Goal: Register for event/course

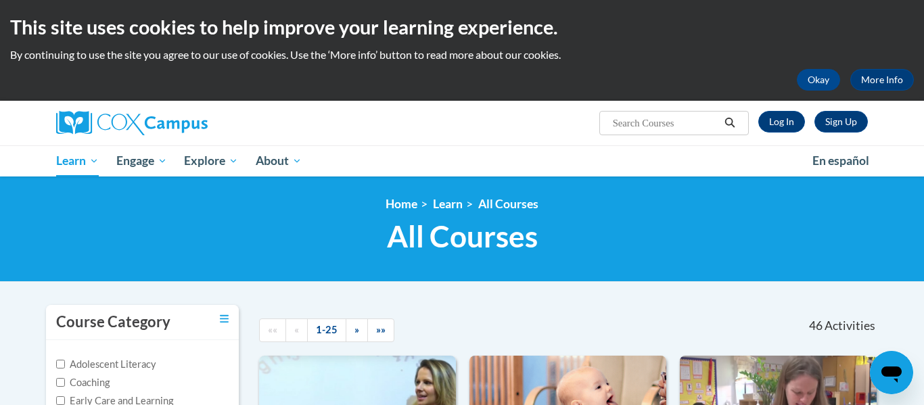
click at [763, 327] on div "46 Activities CEUs" at bounding box center [781, 326] width 213 height 42
click at [678, 116] on input "Search..." at bounding box center [665, 123] width 108 height 16
type input "reading comprehension"
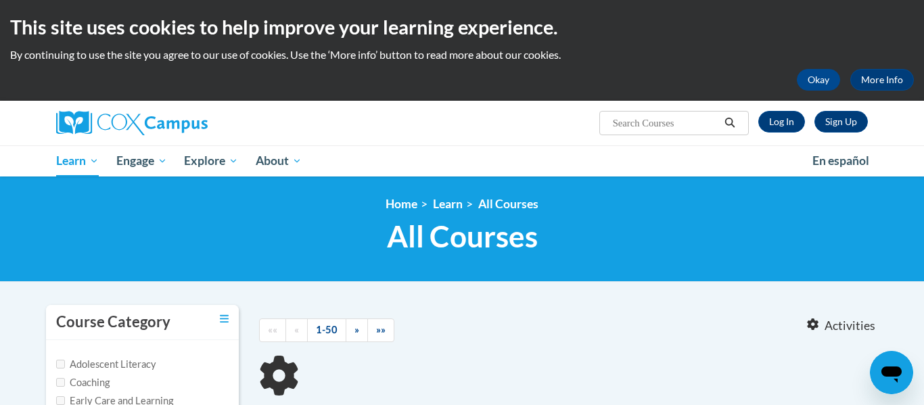
type input "reading comprehension"
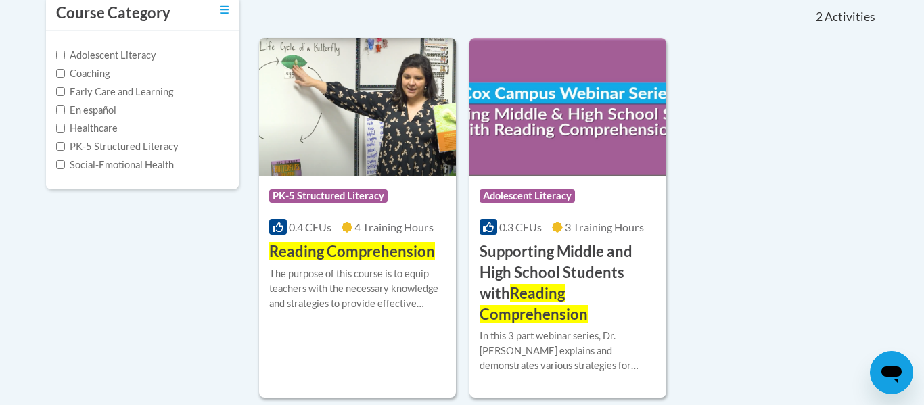
scroll to position [310, 0]
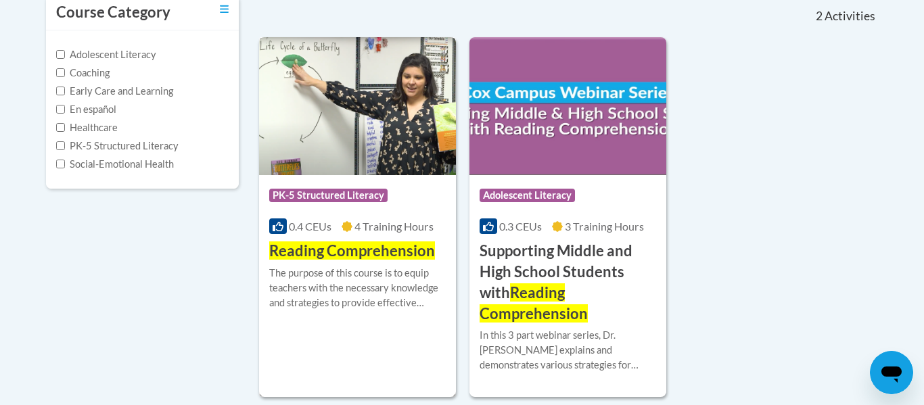
click at [369, 254] on span "Reading Comprehension" at bounding box center [352, 250] width 166 height 18
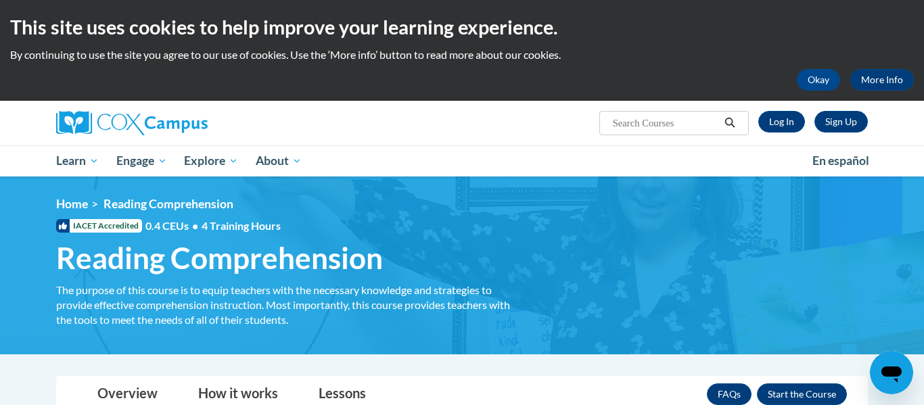
click at [923, 65] on div "This site uses cookies to help improve your learning experience. By continuing …" at bounding box center [462, 50] width 924 height 101
click at [728, 265] on div "<en>Home</en><fr>Accueil</fr><de>Zuhause</de><it>Casa</it><es>Casa</es><pt>Casa…" at bounding box center [462, 265] width 852 height 137
click at [804, 395] on button "Enroll" at bounding box center [802, 394] width 90 height 22
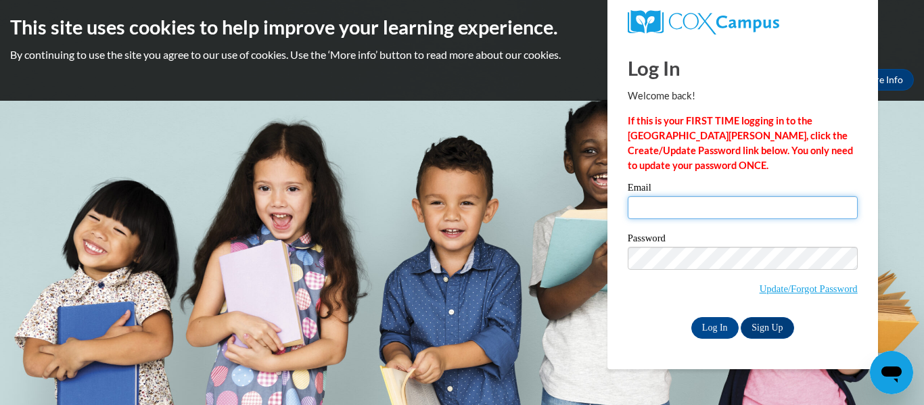
type input "awittman@nobleps.com"
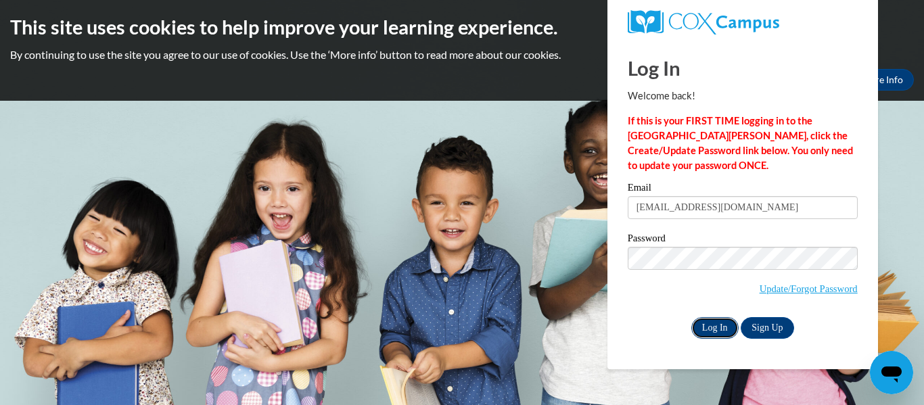
click at [724, 325] on input "Log In" at bounding box center [714, 328] width 47 height 22
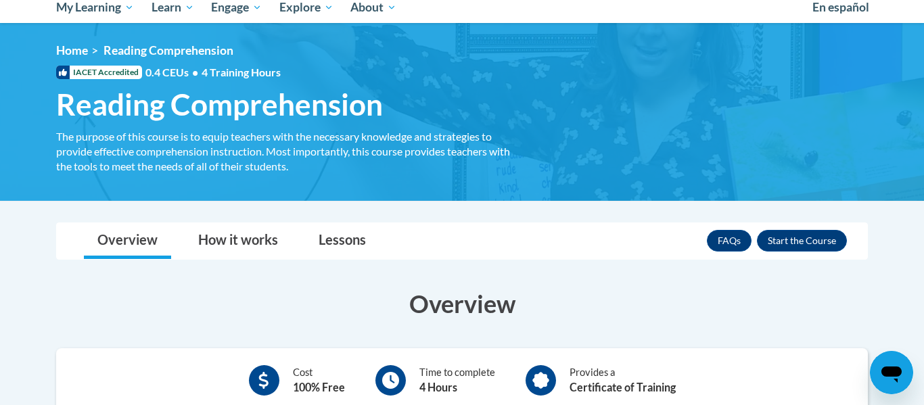
scroll to position [156, 0]
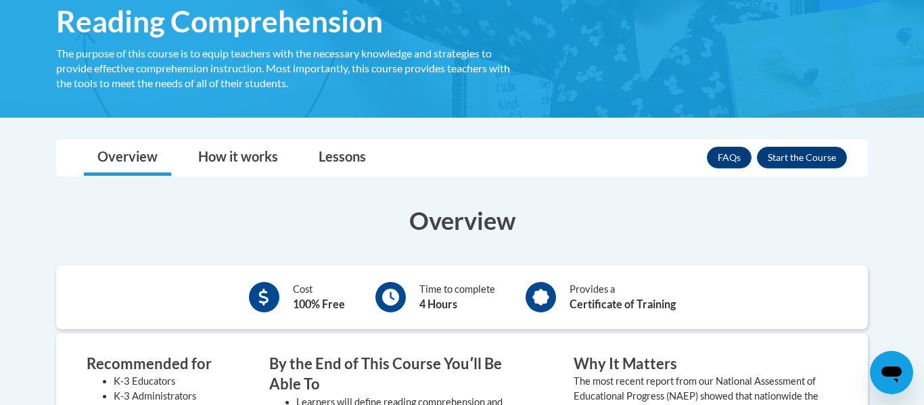
scroll to position [264, 0]
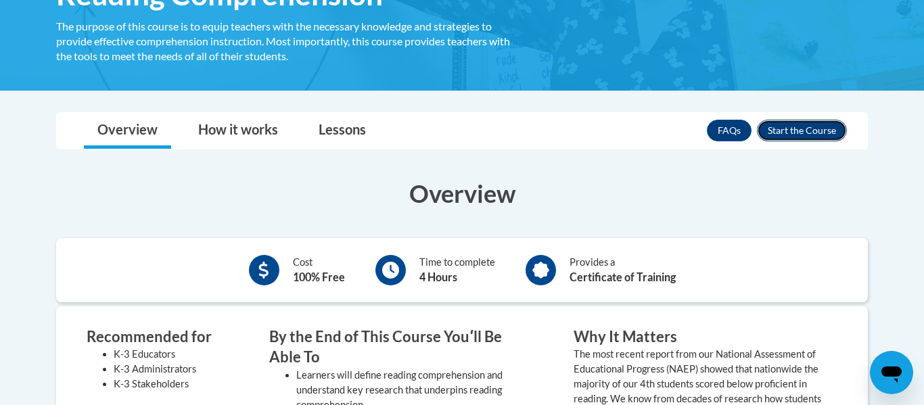
click at [828, 129] on button "Enroll" at bounding box center [802, 131] width 90 height 22
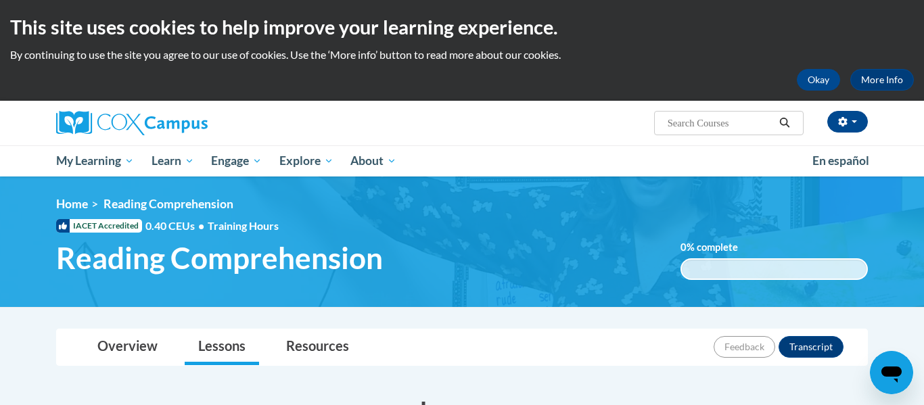
click at [617, 352] on div "Overview Lessons Resources Feedback Transcript" at bounding box center [462, 347] width 790 height 36
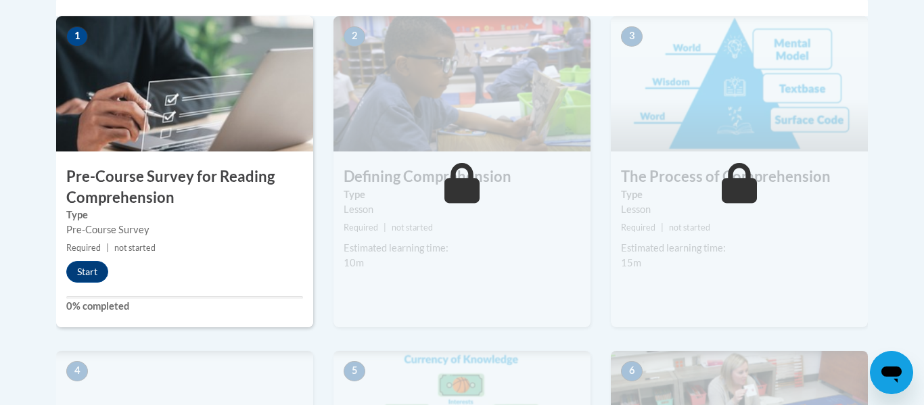
scroll to position [460, 0]
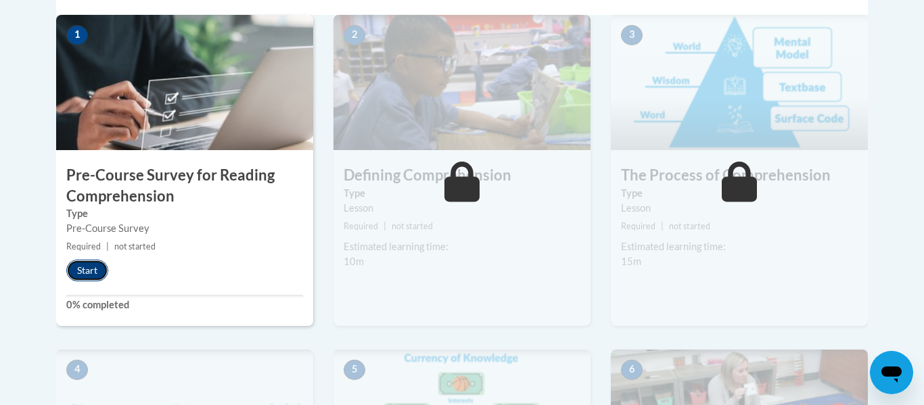
click at [100, 268] on button "Start" at bounding box center [87, 271] width 42 height 22
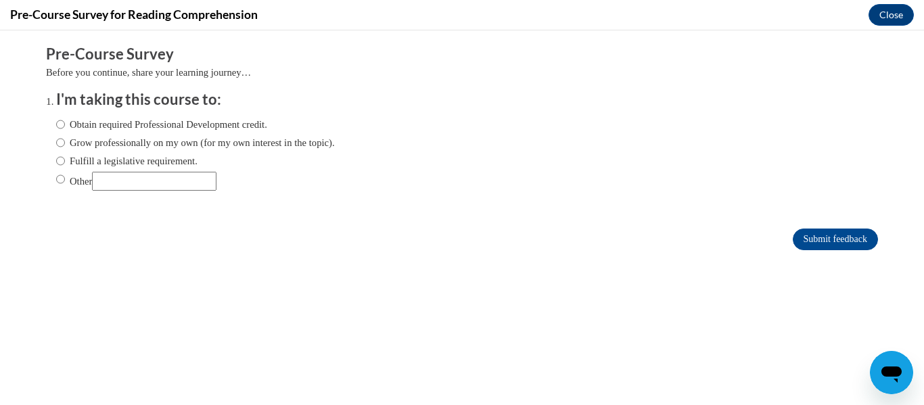
scroll to position [0, 0]
click at [59, 128] on input "Obtain required Professional Development credit." at bounding box center [60, 124] width 9 height 15
radio input "true"
click at [821, 238] on input "Submit feedback" at bounding box center [835, 240] width 85 height 22
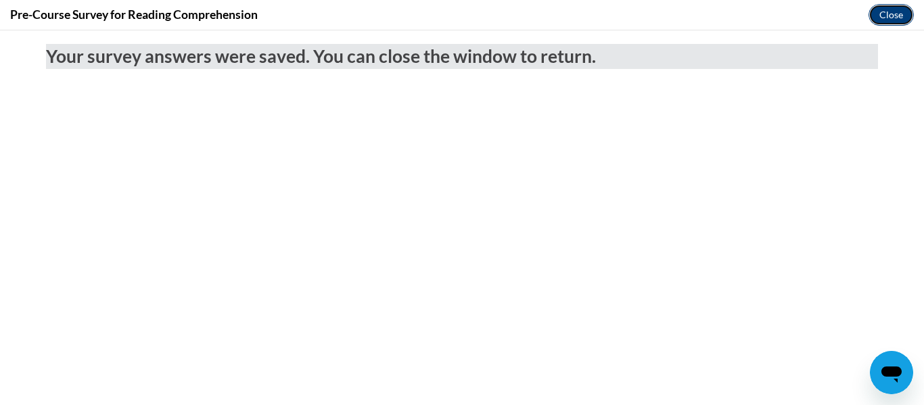
click at [883, 12] on button "Close" at bounding box center [890, 15] width 45 height 22
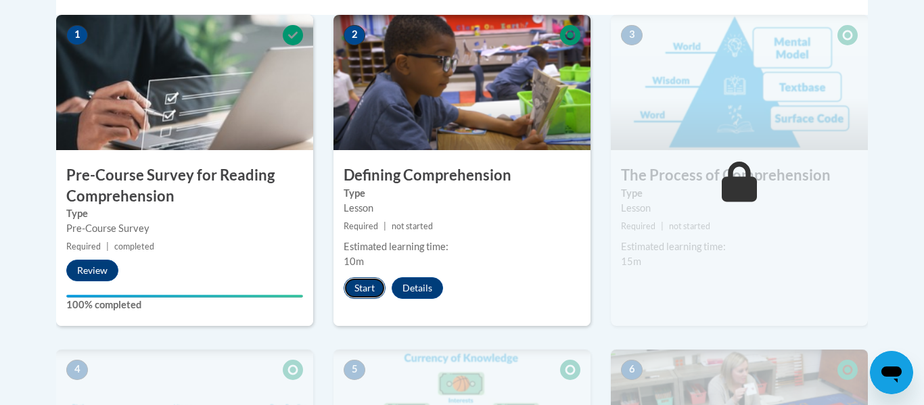
click at [359, 294] on button "Start" at bounding box center [365, 288] width 42 height 22
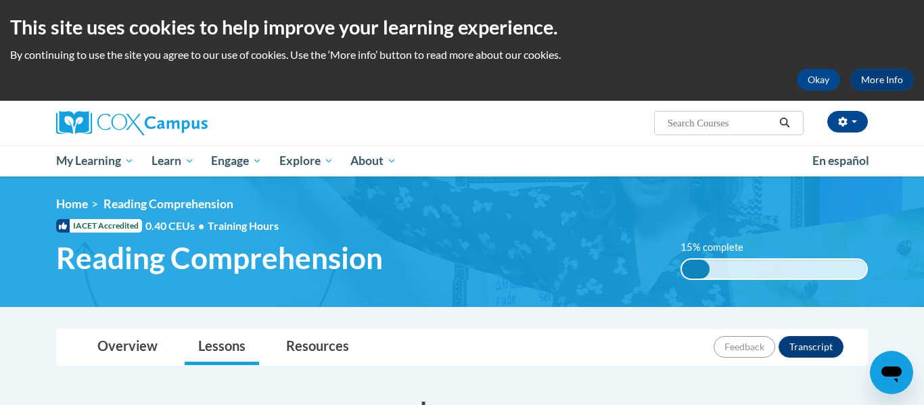
click at [595, 347] on div "Overview Lessons Resources Feedback Transcript" at bounding box center [462, 347] width 790 height 36
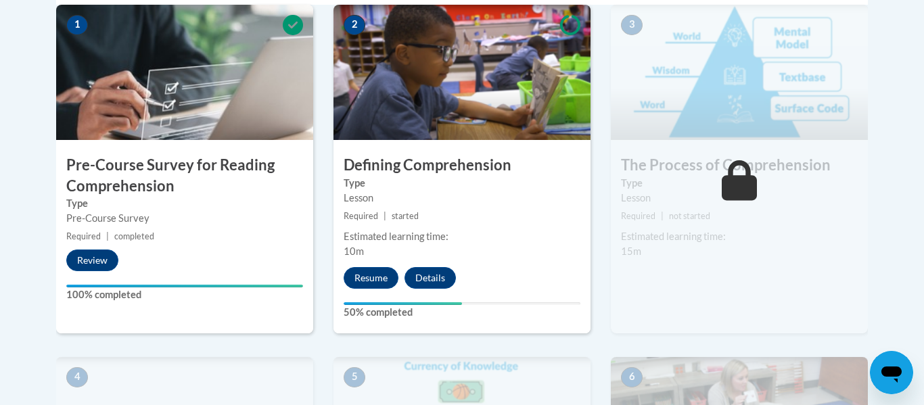
scroll to position [456, 0]
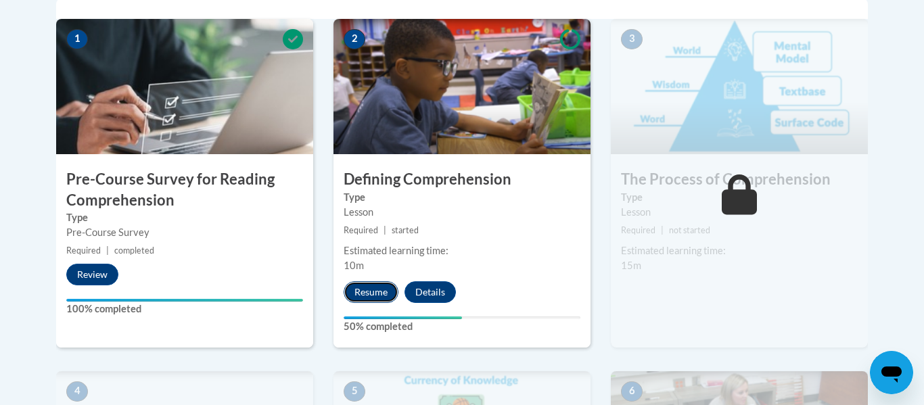
click at [377, 290] on button "Resume" at bounding box center [371, 292] width 55 height 22
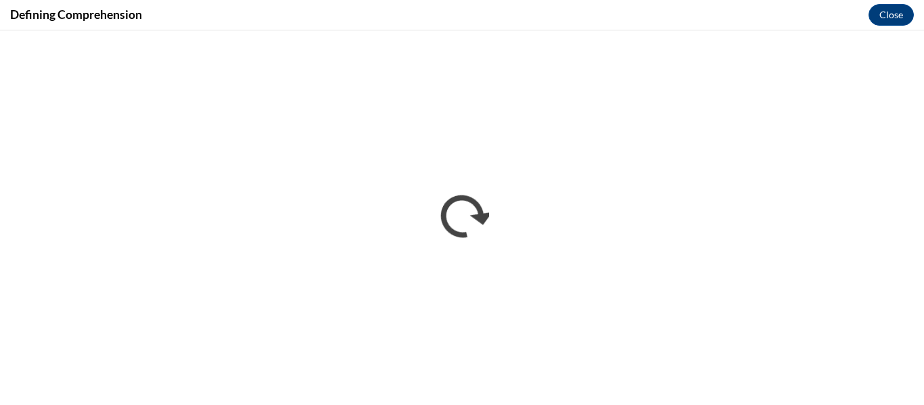
scroll to position [0, 0]
